Goal: Check status: Check status

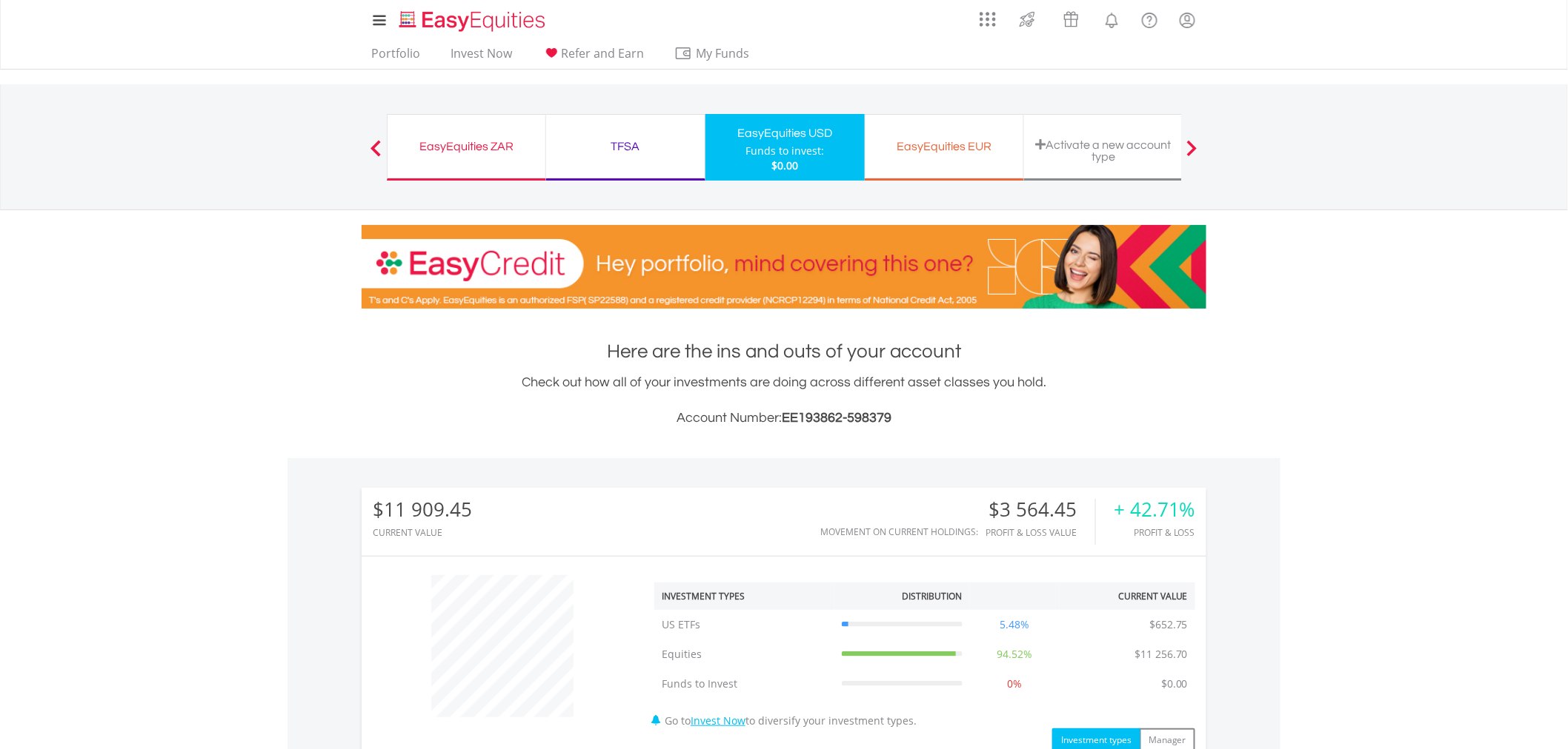
scroll to position [493, 0]
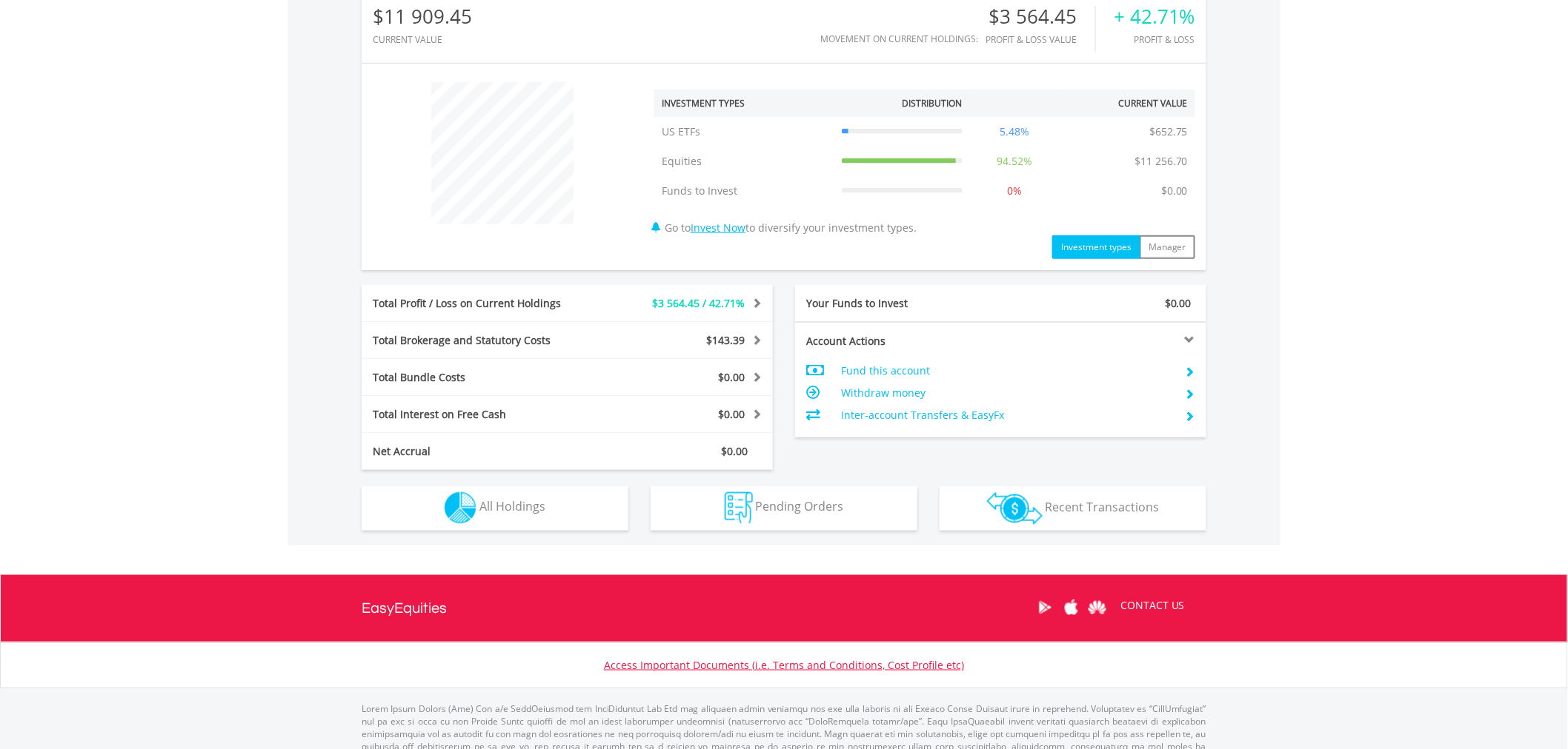
click at [527, 536] on div "$11 909.45 CURRENT VALUE Movement on Current Holdings: $3 564.45 Profit & Loss …" at bounding box center [783, 256] width 993 height 581
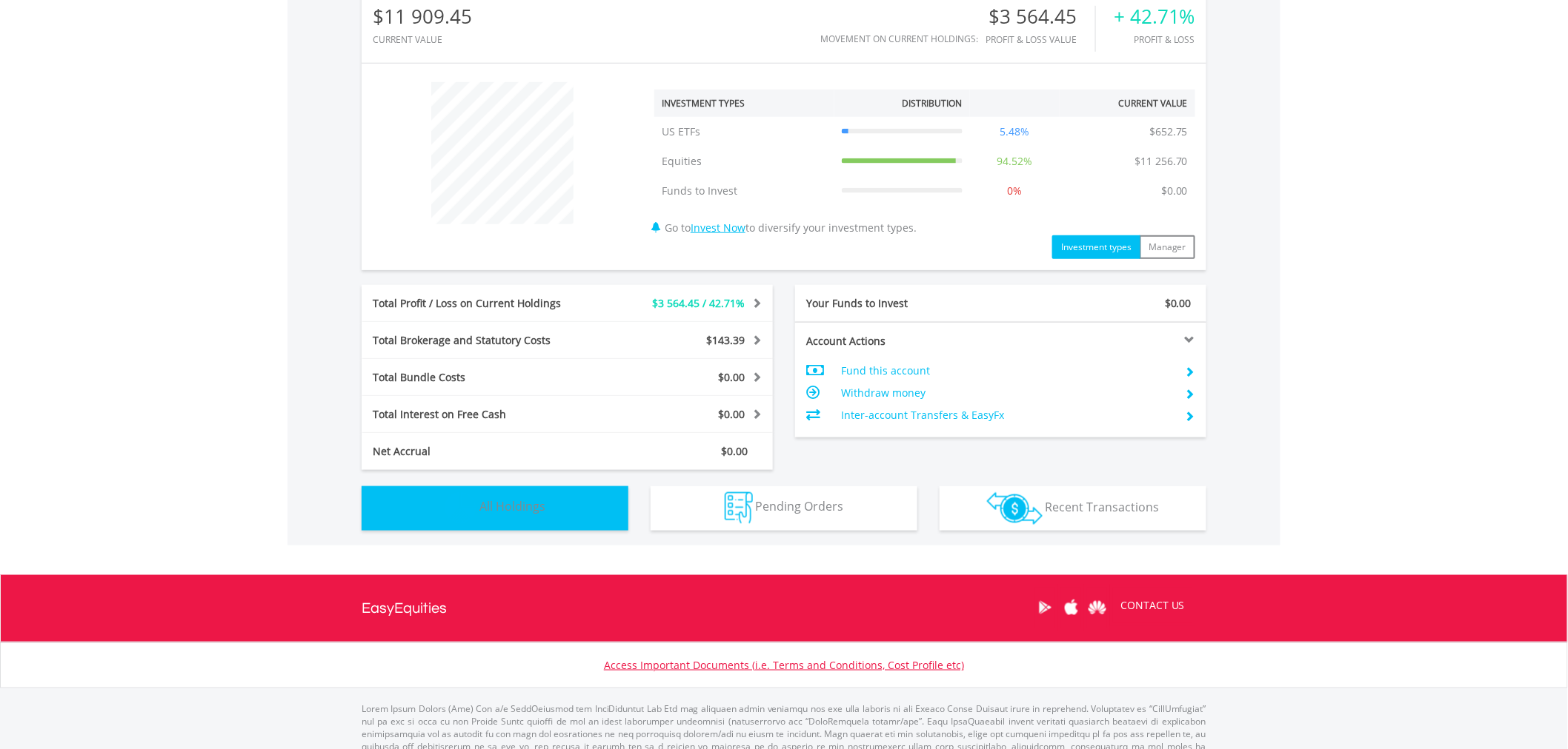
click at [536, 521] on button "Holdings All Holdings" at bounding box center [495, 508] width 266 height 44
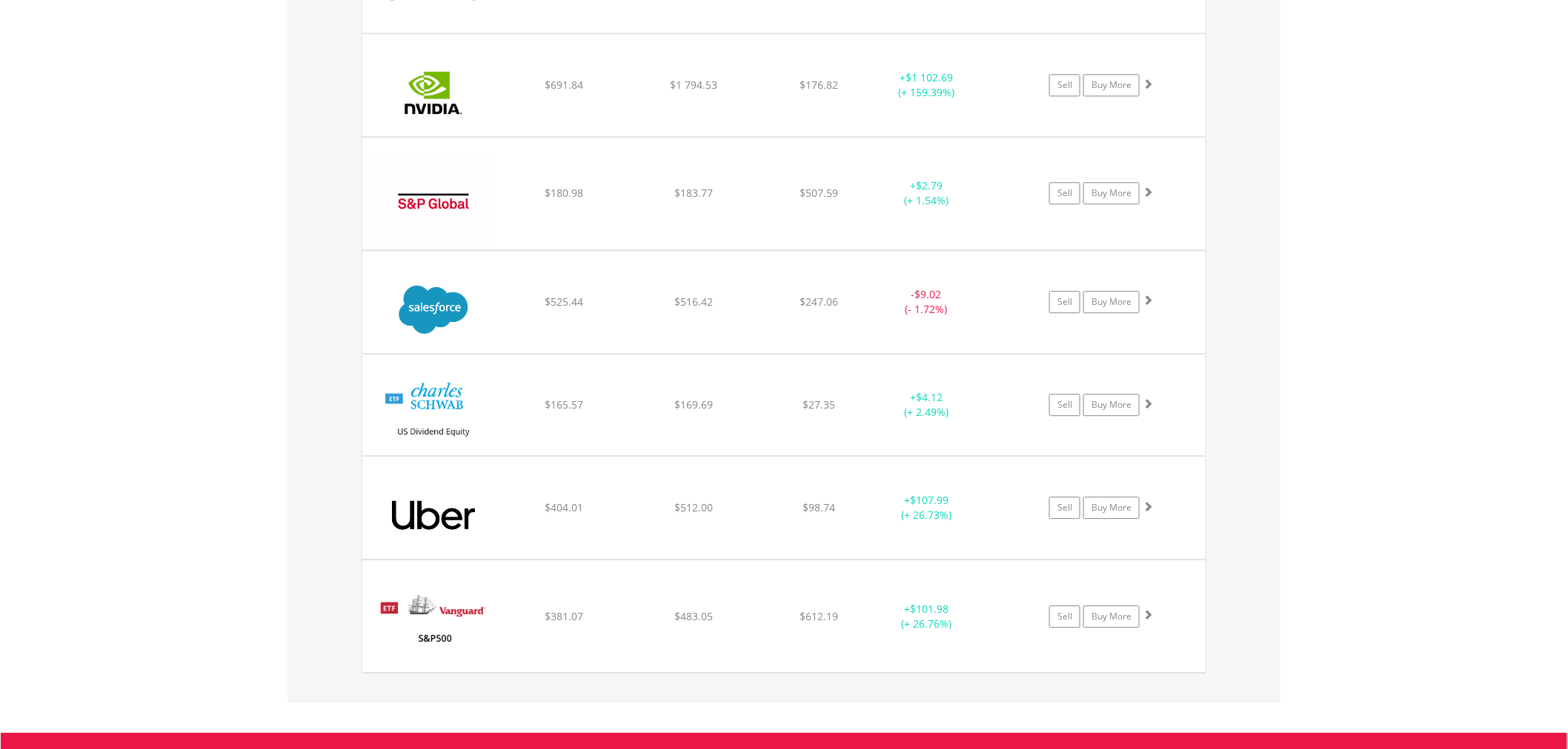
scroll to position [1561, 0]
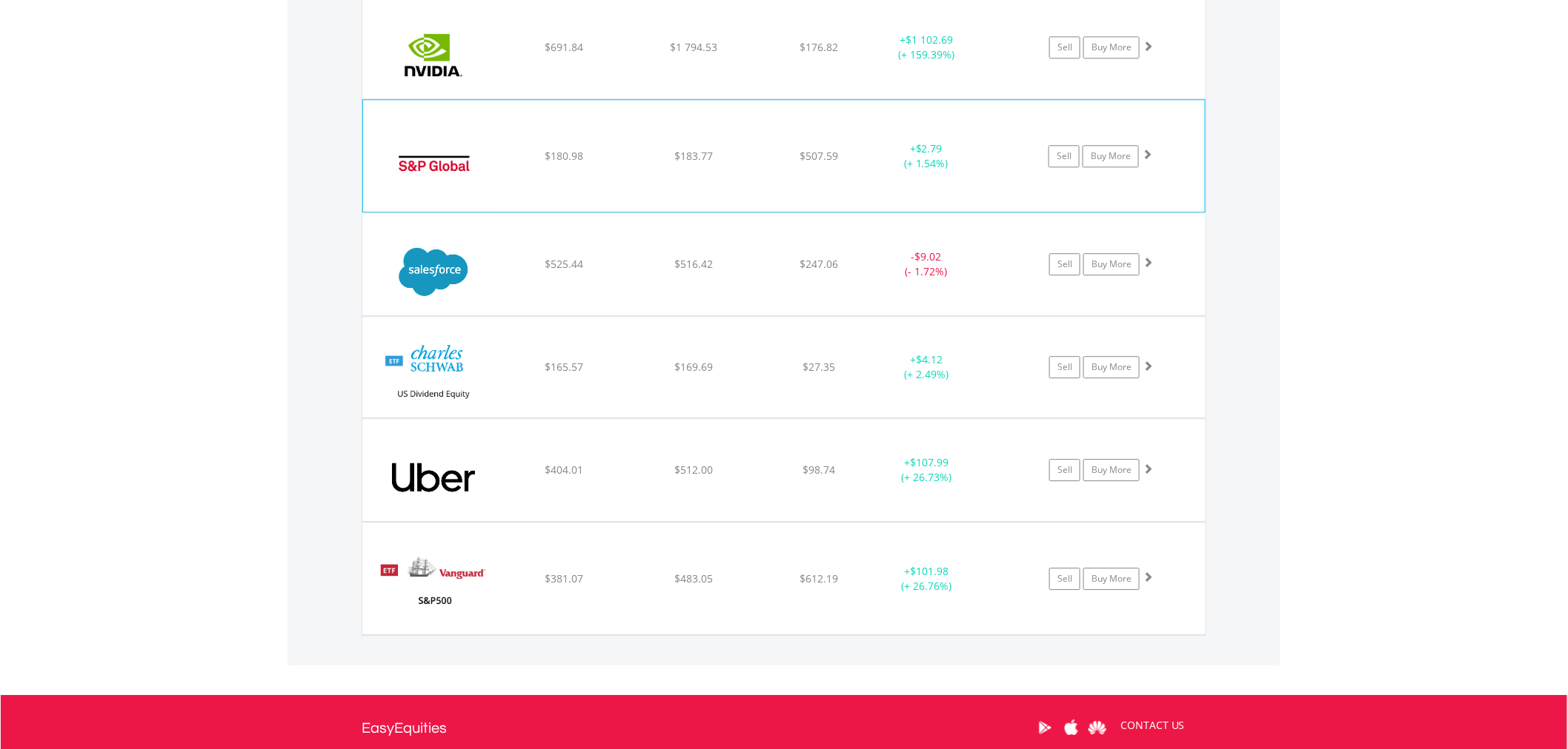
click at [606, 170] on div "﻿ S&P Global Inc $180.98 $183.77 $507.59 + $2.79 (+ 1.54%) Sell Buy More" at bounding box center [783, 156] width 842 height 111
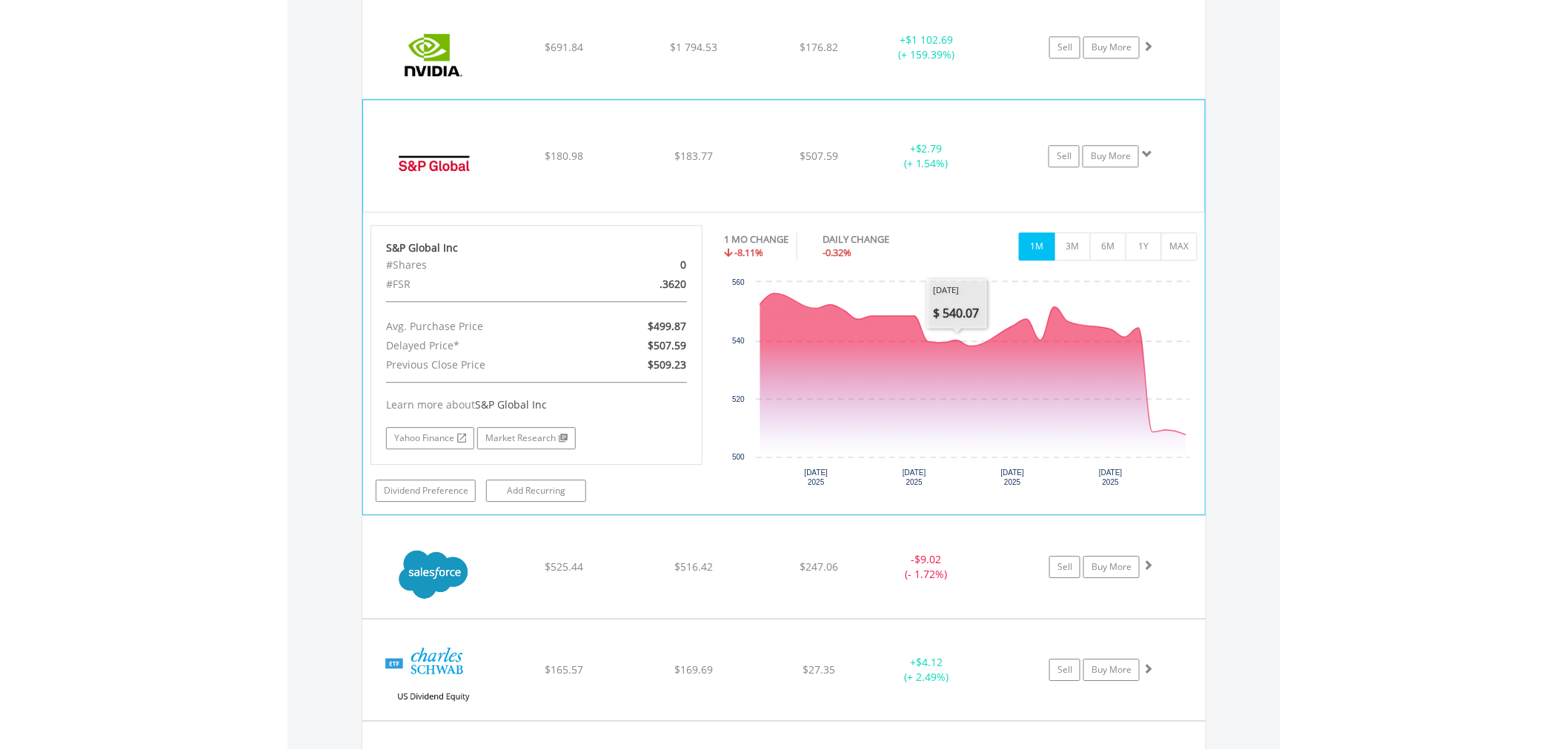
click at [735, 161] on div "$183.77" at bounding box center [693, 156] width 126 height 14
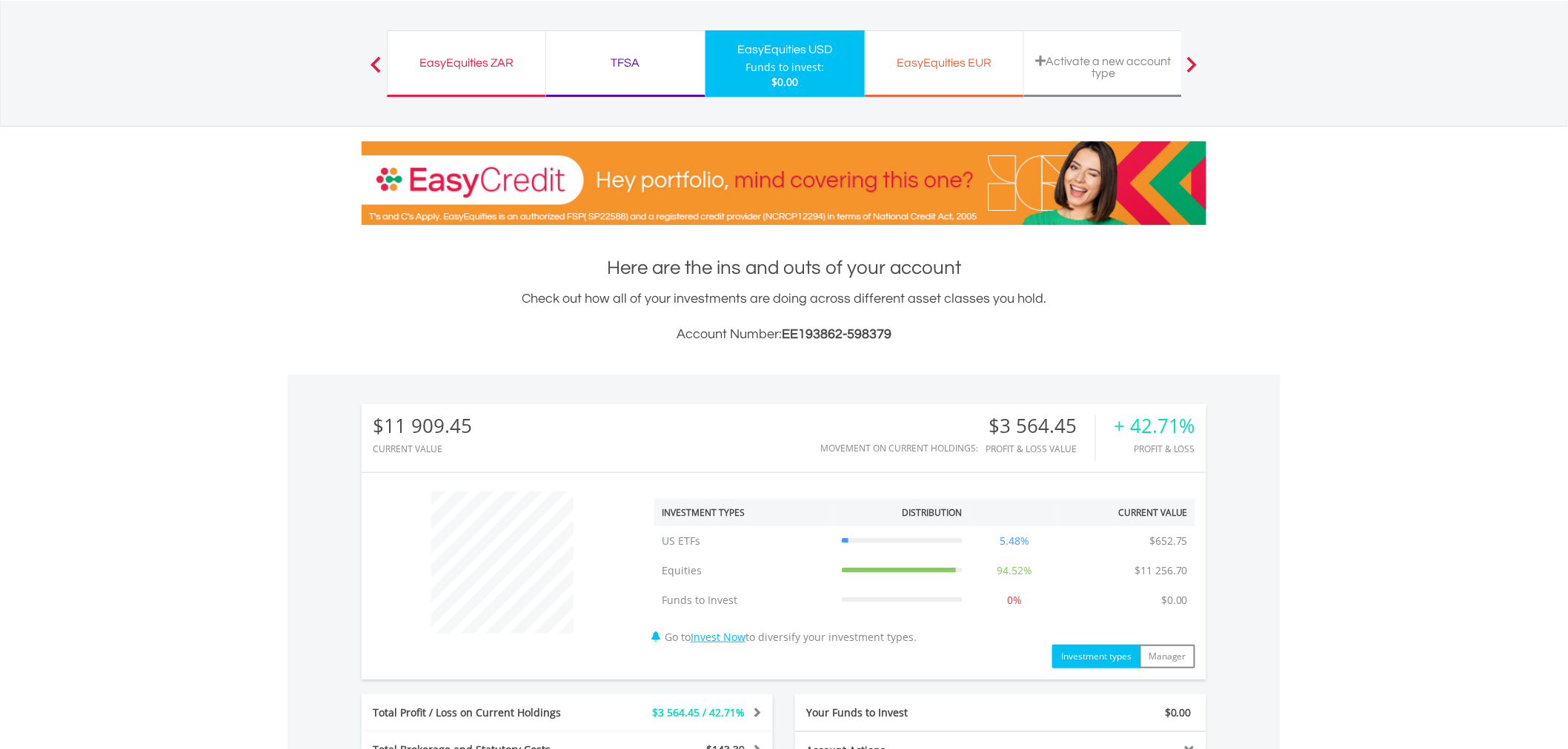
scroll to position [0, 0]
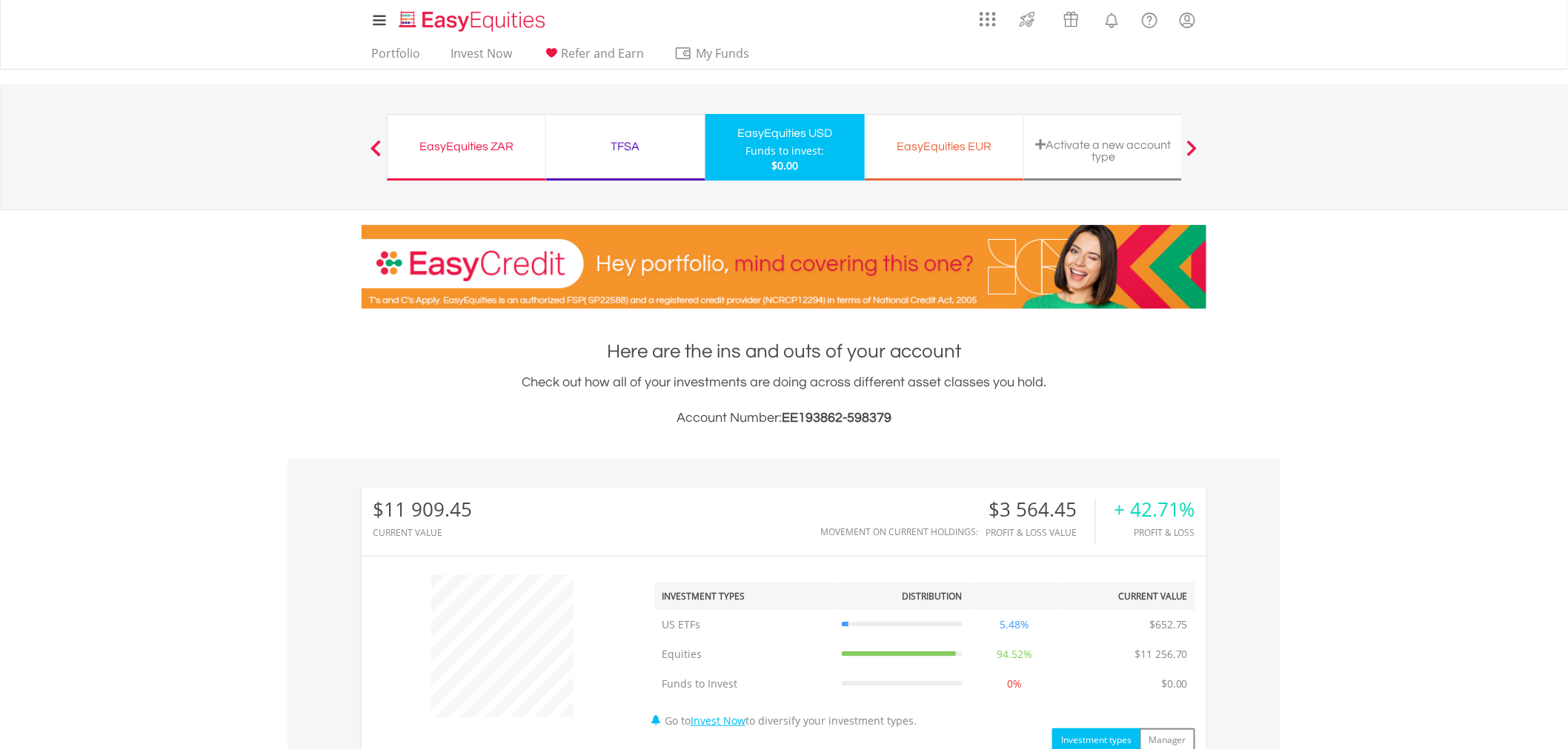
click at [394, 43] on ul "Portfolio Invest Now Refer and Earn My Funds Fund your accounts Withdraw Money …" at bounding box center [565, 55] width 407 height 28
click at [392, 48] on link "Portfolio" at bounding box center [396, 57] width 61 height 23
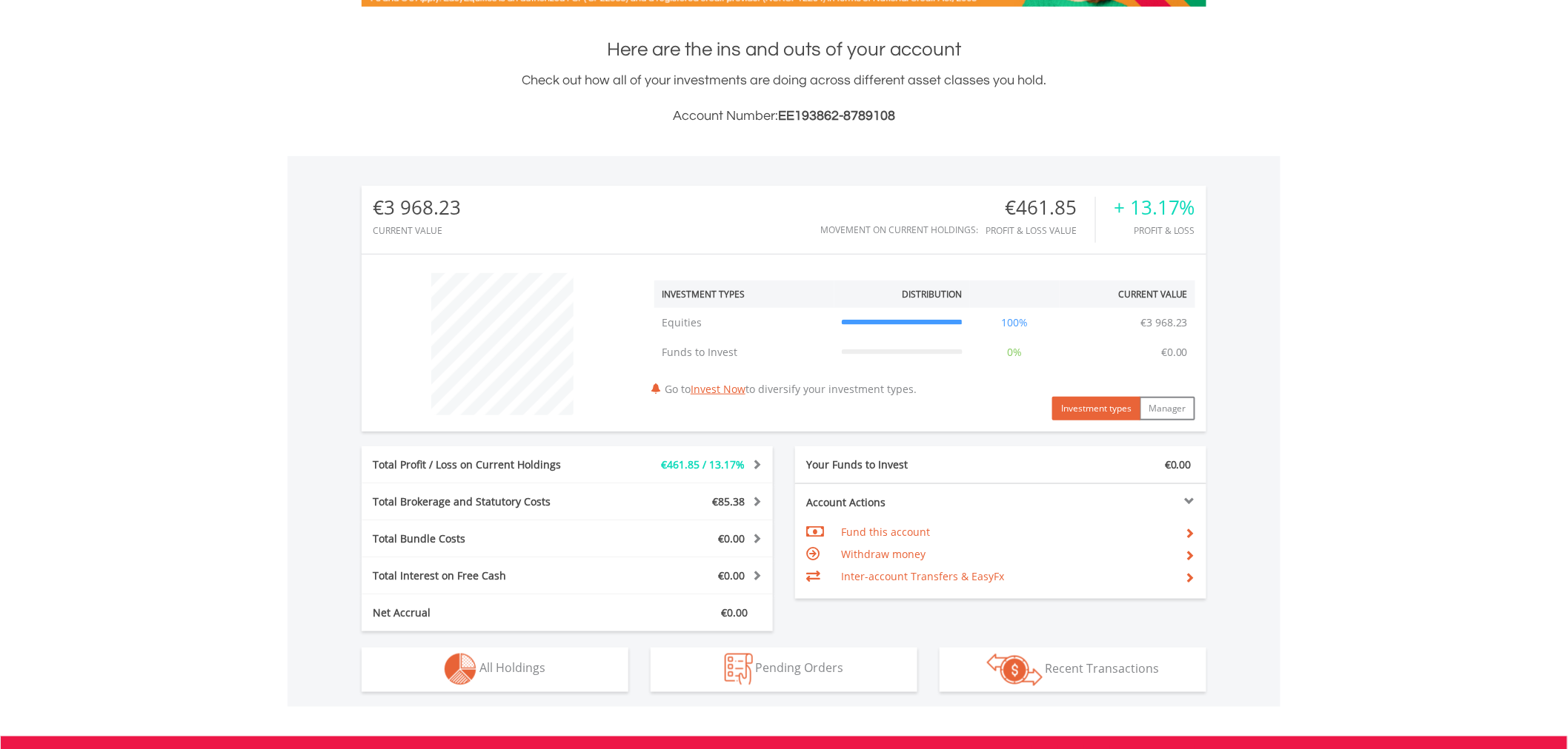
scroll to position [142, 282]
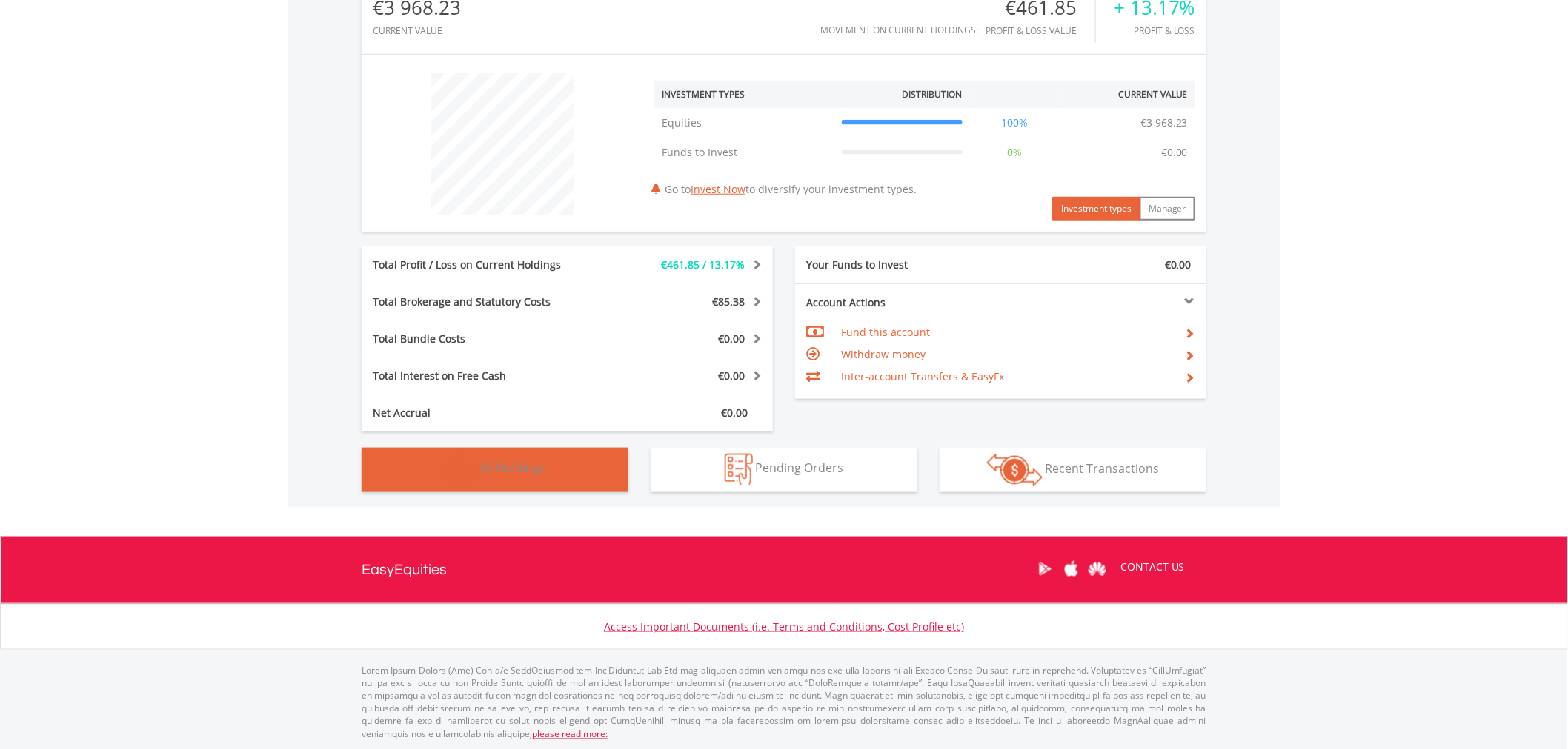
click at [536, 448] on button "Holdings All Holdings" at bounding box center [495, 470] width 266 height 44
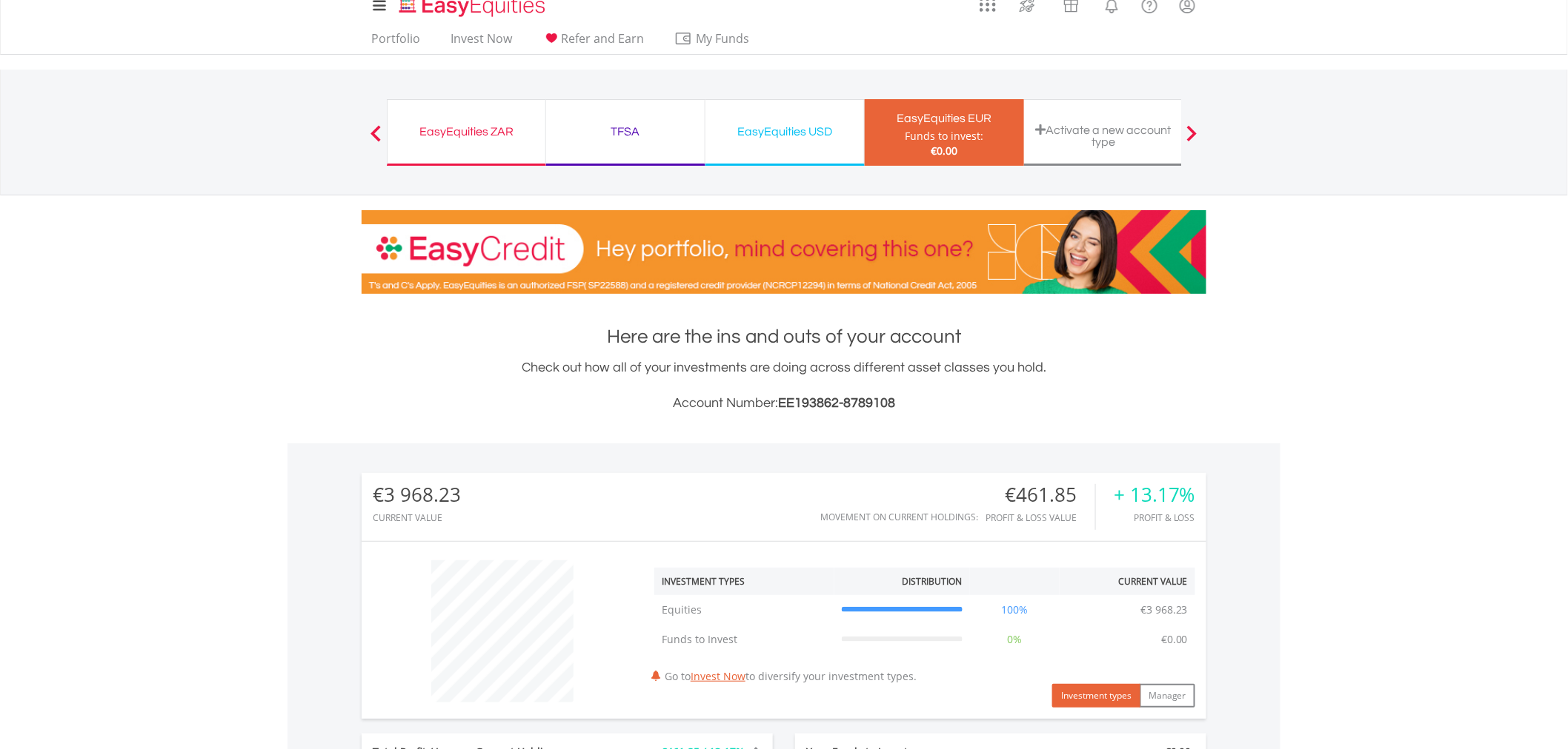
scroll to position [0, 0]
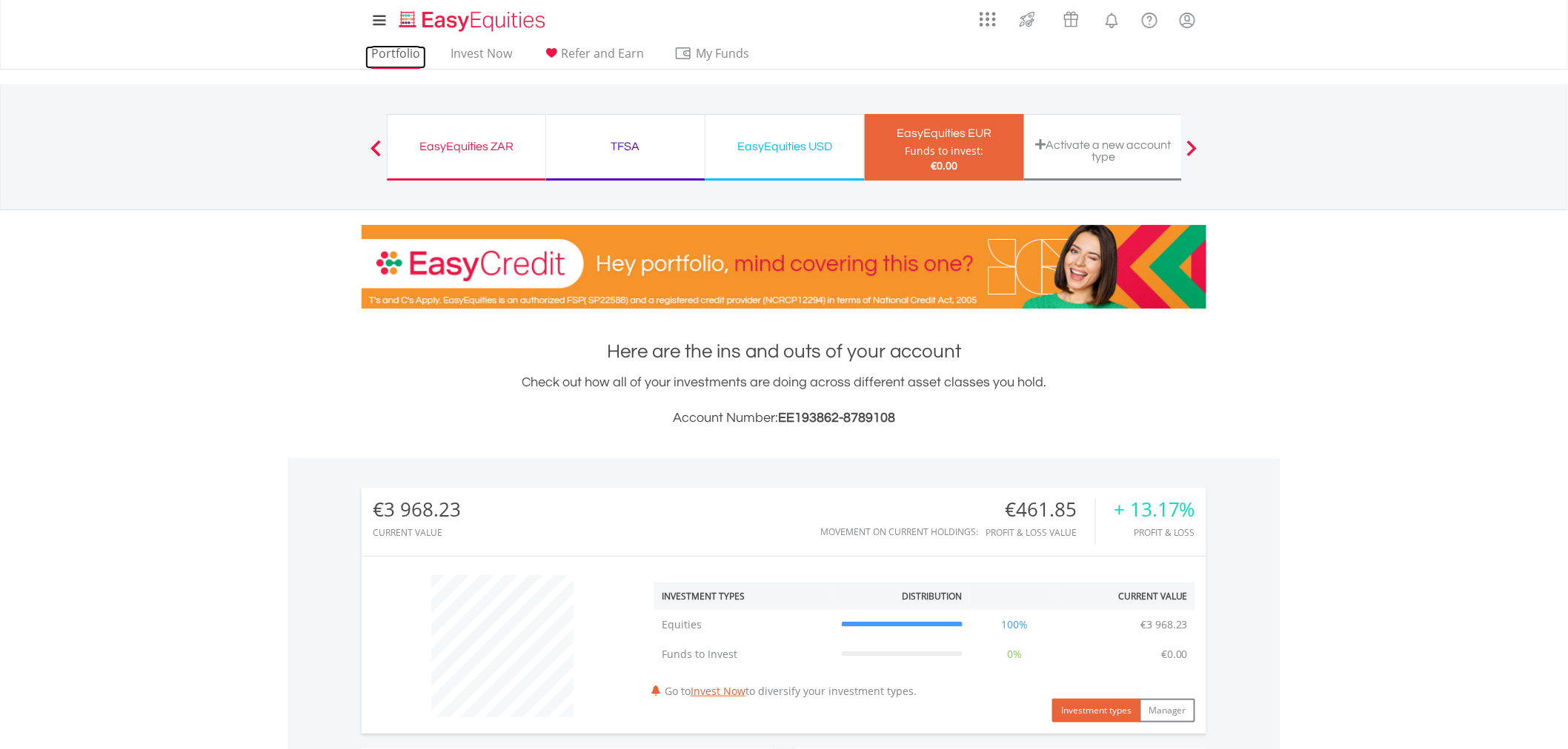
click at [384, 46] on link "Portfolio" at bounding box center [396, 57] width 61 height 23
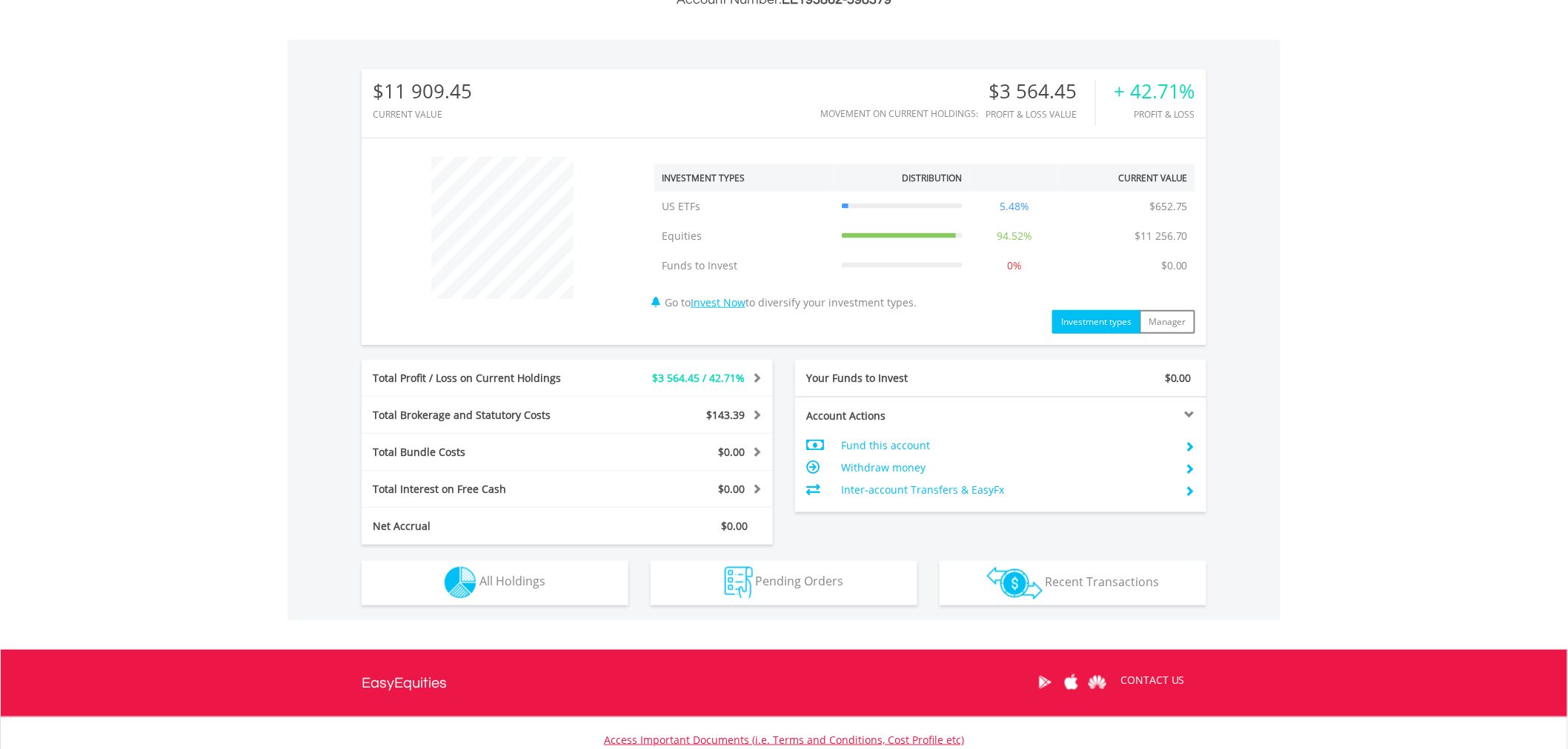
scroll to position [532, 0]
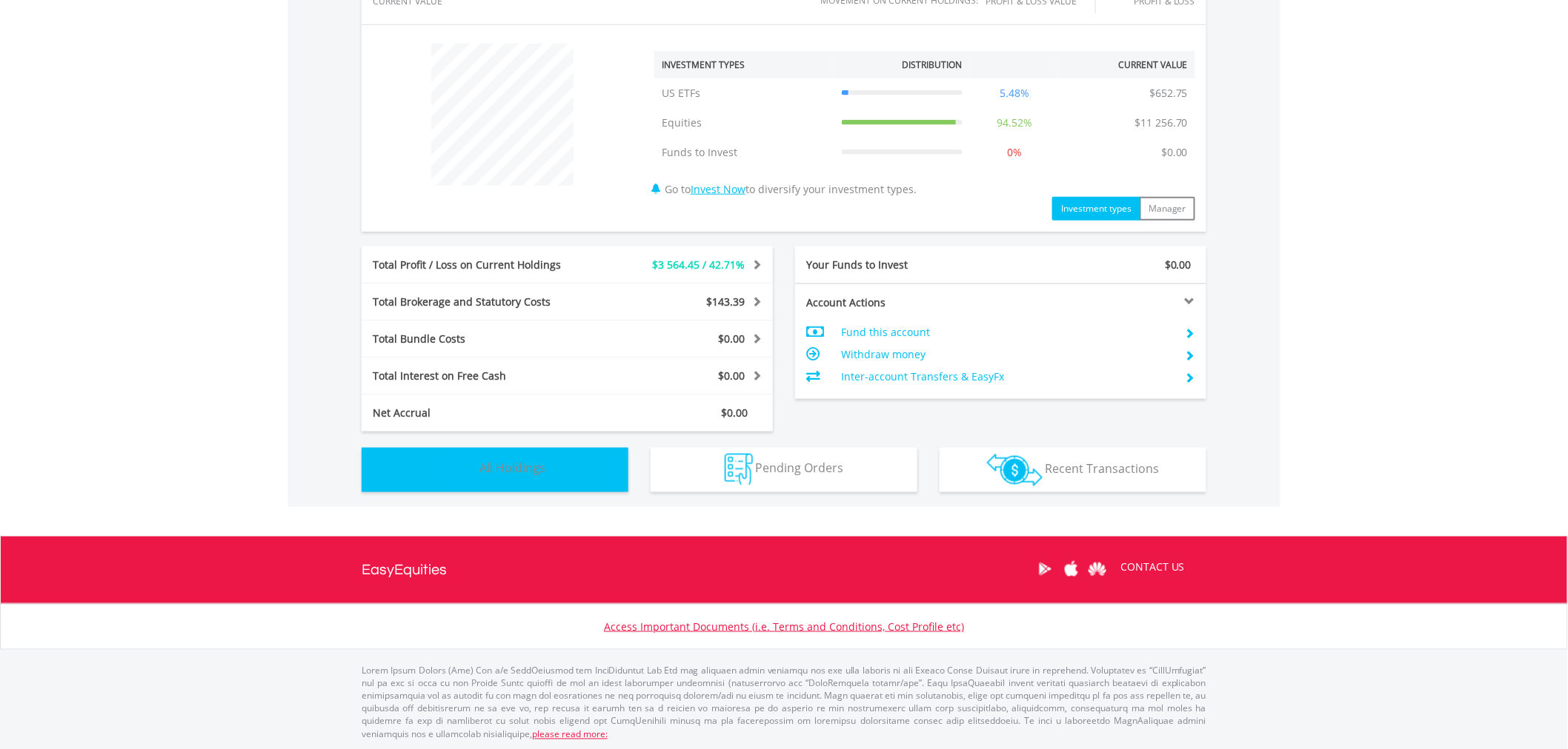
click at [539, 453] on button "Holdings All Holdings" at bounding box center [495, 470] width 266 height 44
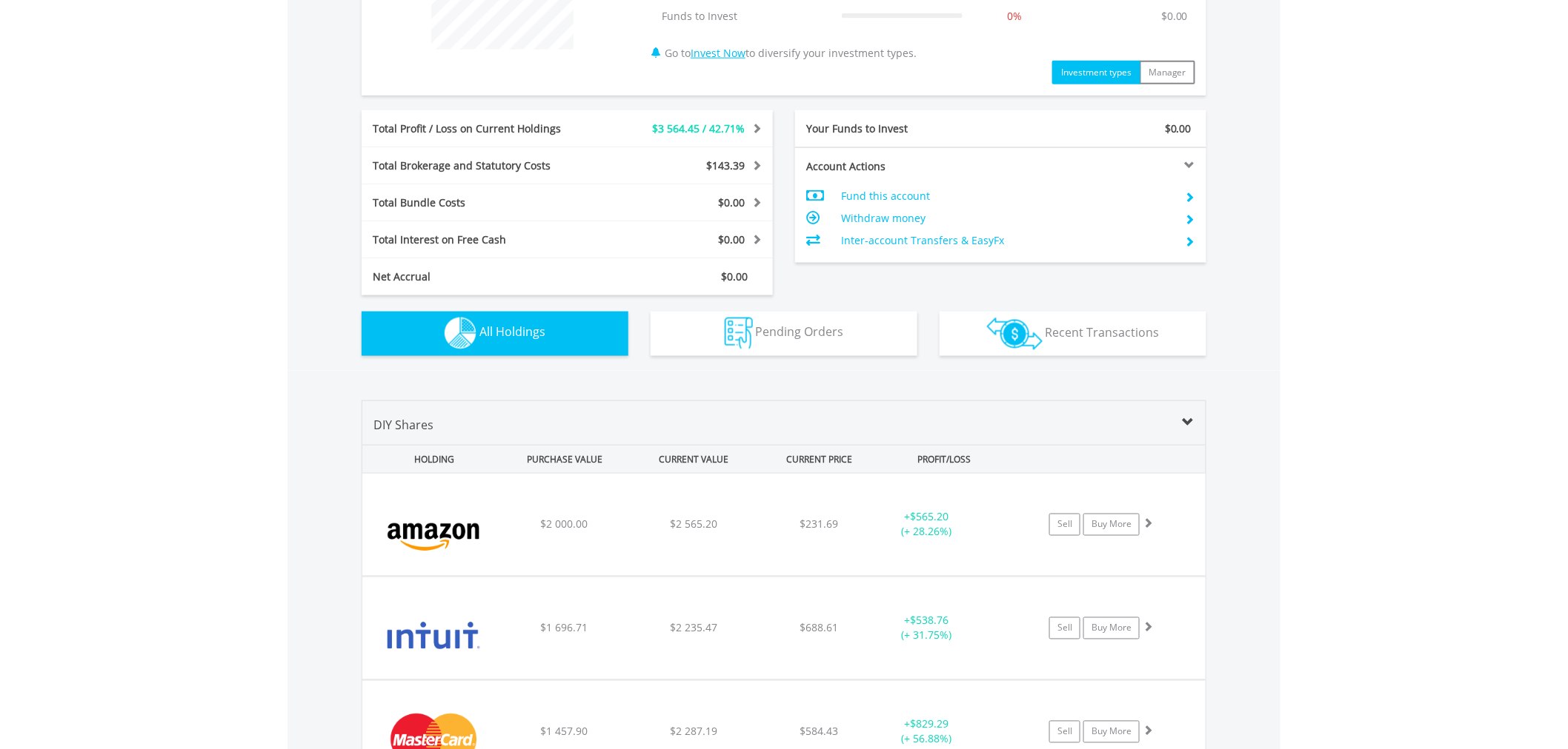
scroll to position [655, 0]
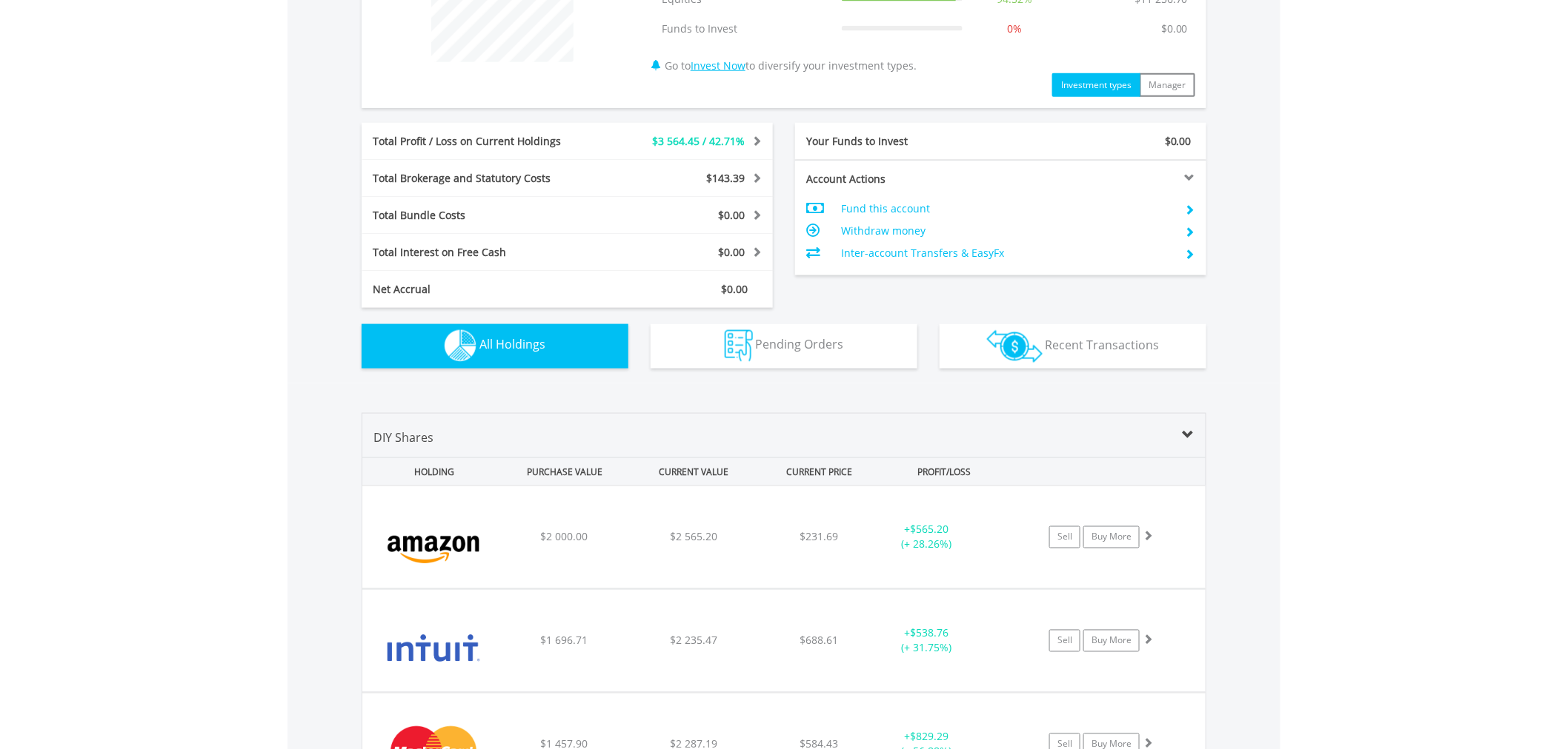
click at [744, 143] on span "$3 564.45 / 42.71%" at bounding box center [698, 141] width 92 height 14
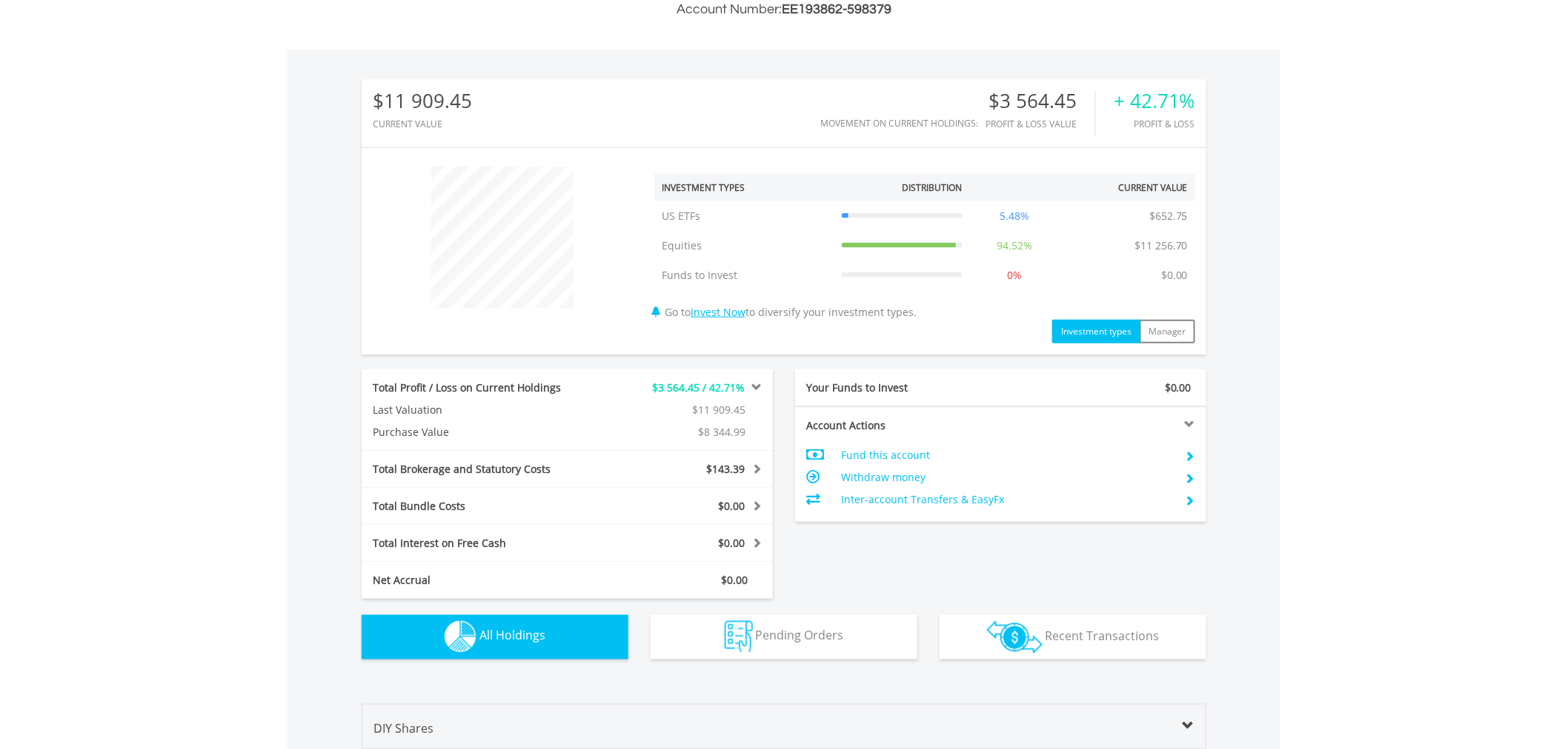
scroll to position [0, 0]
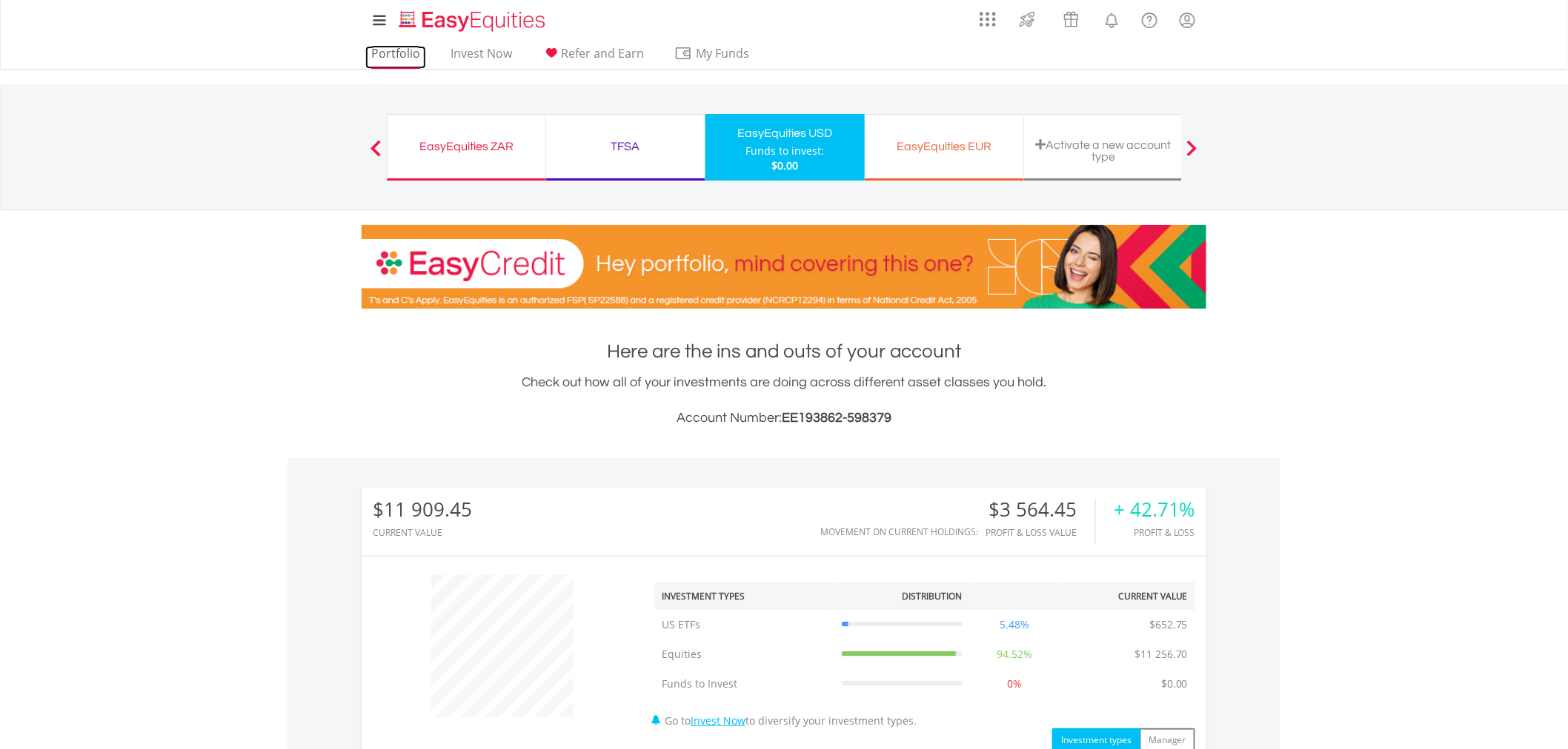
click at [394, 57] on link "Portfolio" at bounding box center [396, 57] width 61 height 23
